Goal: Information Seeking & Learning: Learn about a topic

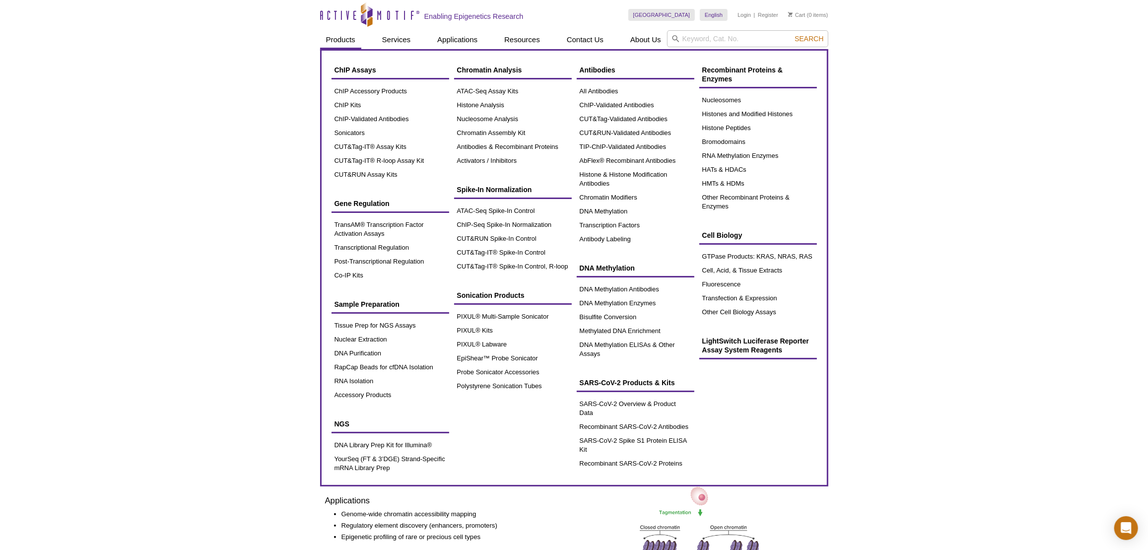
click at [493, 81] on div "Chromatin Analysis ATAC-Seq Assay Kits Histone Analysis Nucleosome Analysis Chr…" at bounding box center [513, 114] width 118 height 107
click at [491, 87] on link "ATAC-Seq Assay Kits" at bounding box center [513, 91] width 118 height 14
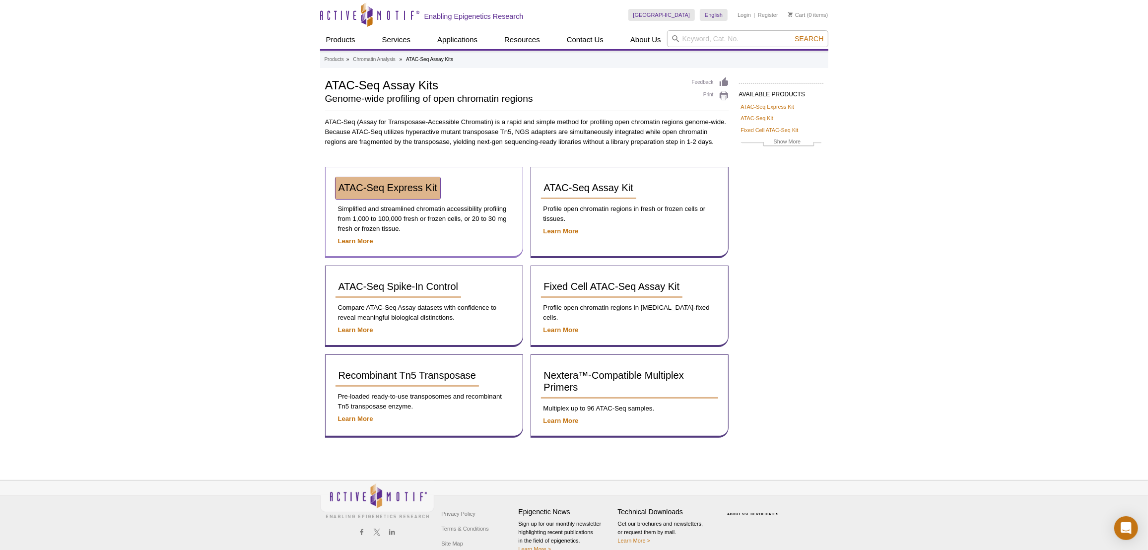
click at [412, 197] on link "ATAC-Seq Express Kit" at bounding box center [388, 188] width 105 height 22
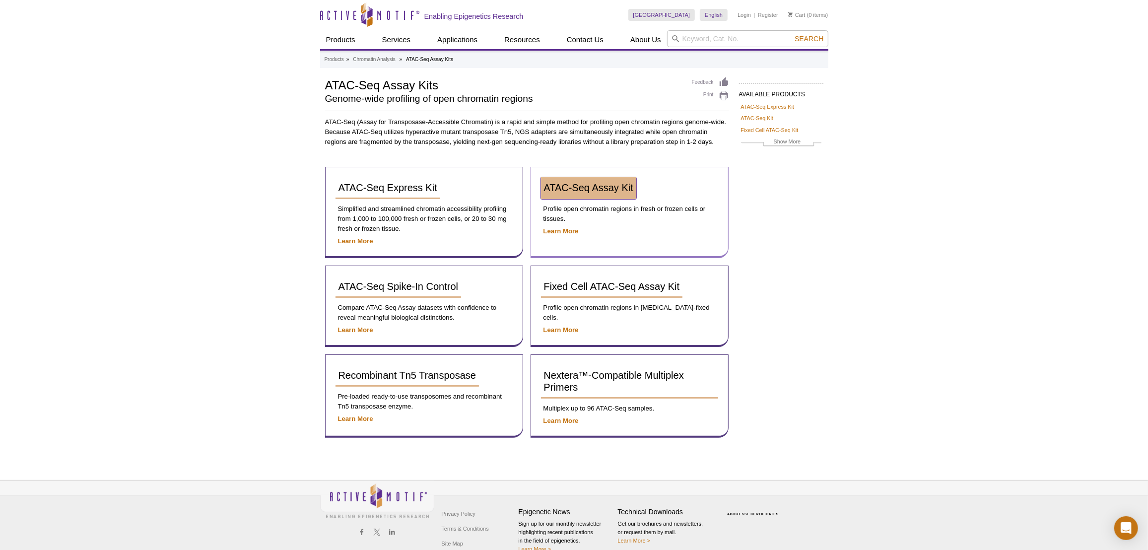
click at [559, 193] on link "ATAC-Seq Assay Kit" at bounding box center [588, 188] width 95 height 22
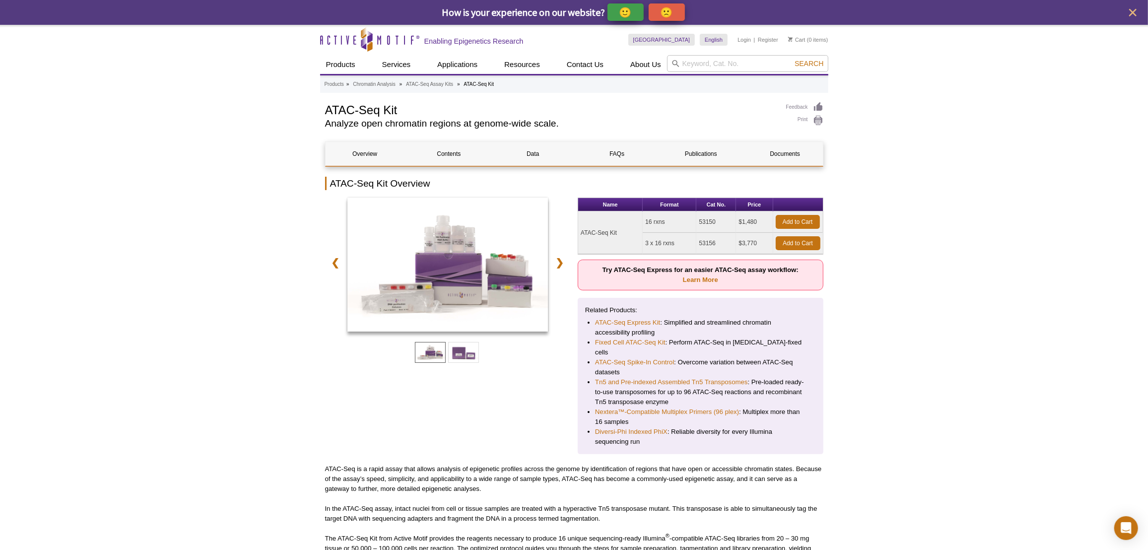
click at [705, 220] on td "53150" at bounding box center [717, 222] width 40 height 21
copy td "53150"
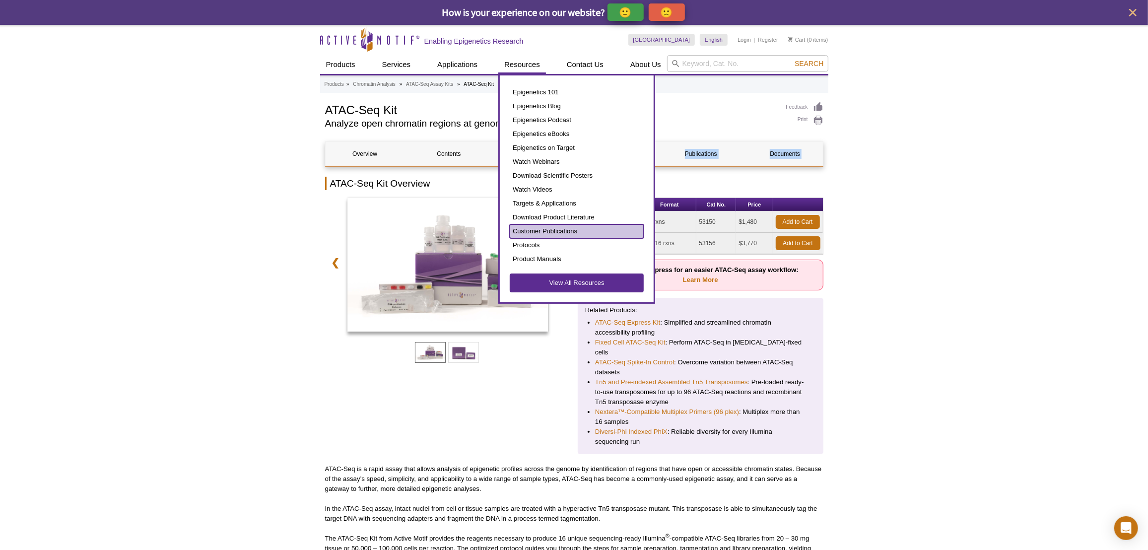
click at [537, 228] on link "Customer Publications" at bounding box center [577, 231] width 134 height 14
click at [518, 230] on link "Customer Publications" at bounding box center [577, 231] width 134 height 14
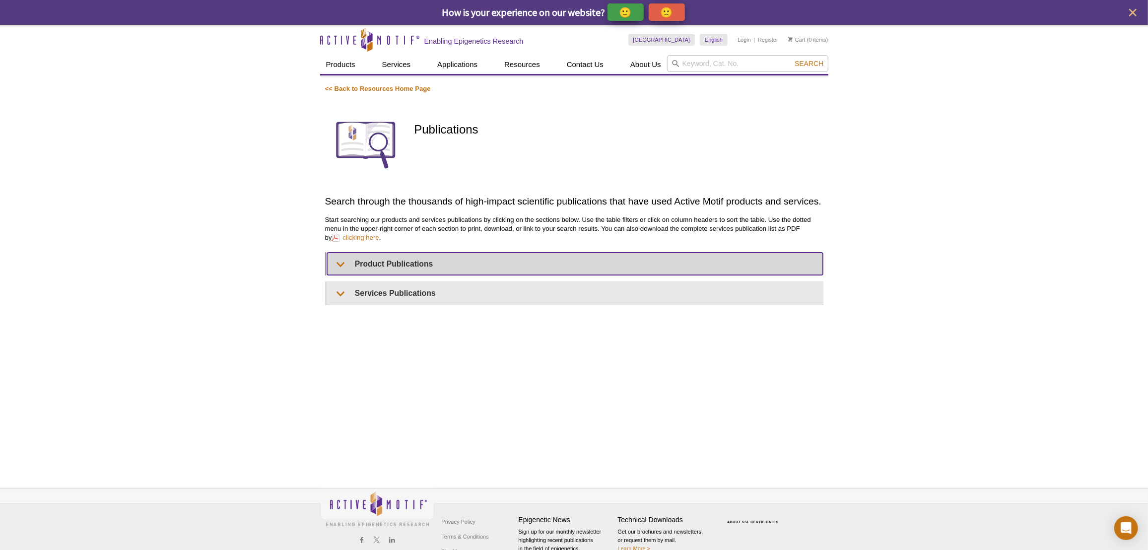
click at [370, 264] on summary "Product Publications" at bounding box center [575, 264] width 496 height 22
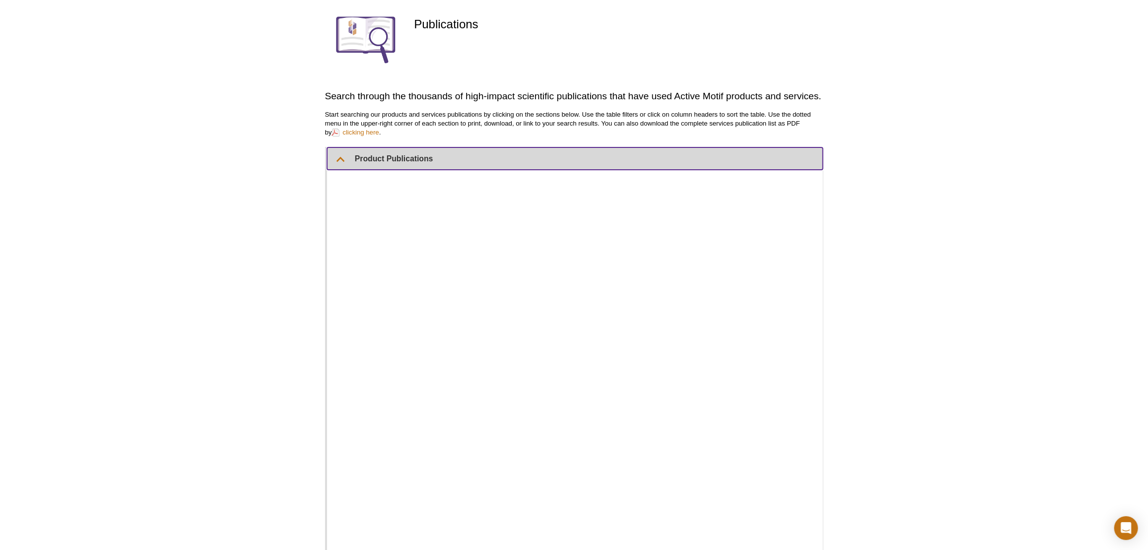
scroll to position [225, 0]
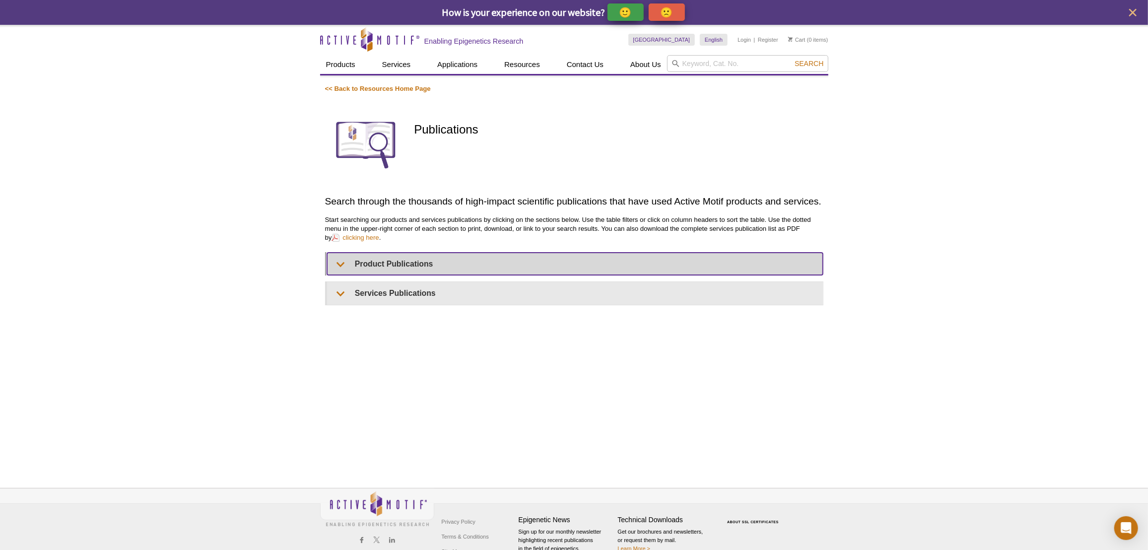
click at [381, 256] on summary "Product Publications" at bounding box center [575, 264] width 496 height 22
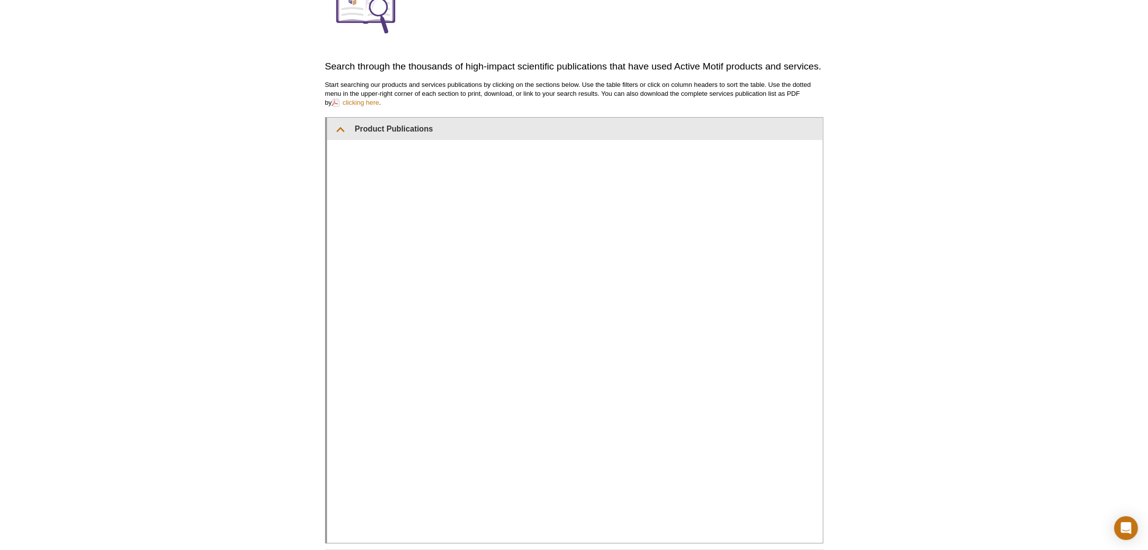
scroll to position [39, 0]
